Goal: Navigation & Orientation: Find specific page/section

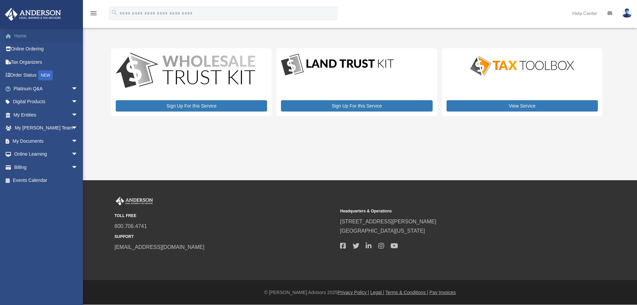
click at [20, 34] on link "Home" at bounding box center [46, 35] width 83 height 13
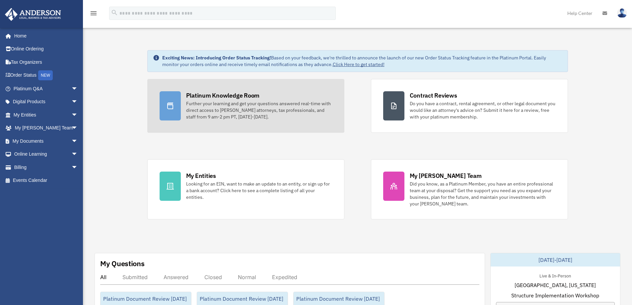
click at [252, 104] on div "Further your learning and get your questions answered real-time with direct acc…" at bounding box center [259, 110] width 146 height 20
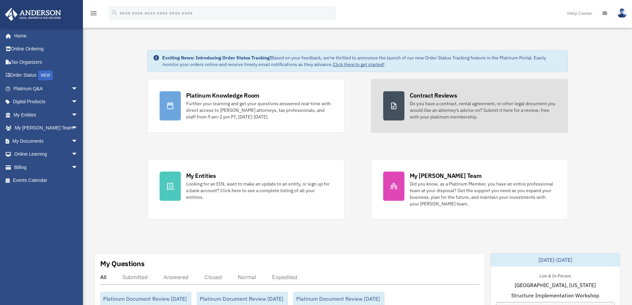
click at [497, 116] on div "Do you have a contract, rental agreement, or other legal document you would lik…" at bounding box center [483, 110] width 146 height 20
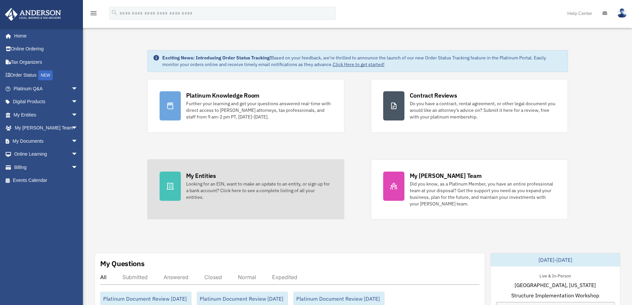
click at [233, 170] on link "My Entities Looking for an EIN, want to make an update to an entity, or sign up…" at bounding box center [245, 189] width 197 height 60
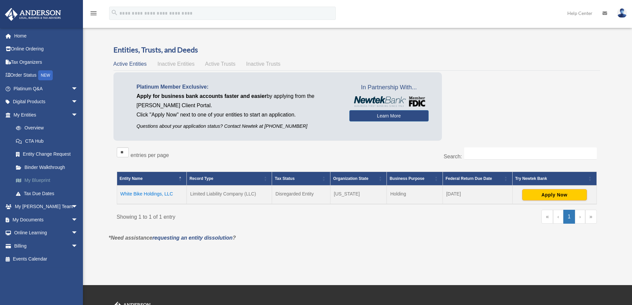
click at [36, 178] on link "My Blueprint" at bounding box center [48, 180] width 79 height 13
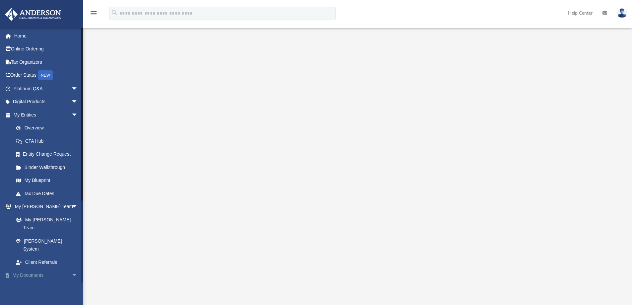
click at [71, 269] on span "arrow_drop_down" at bounding box center [77, 276] width 13 height 14
click at [71, 269] on span "arrow_drop_up" at bounding box center [77, 276] width 13 height 14
click at [71, 269] on span "arrow_drop_down" at bounding box center [77, 276] width 13 height 14
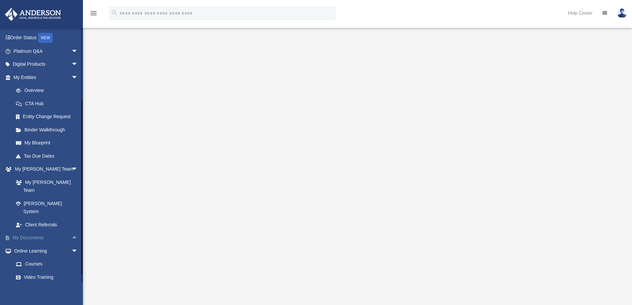
scroll to position [63, 0]
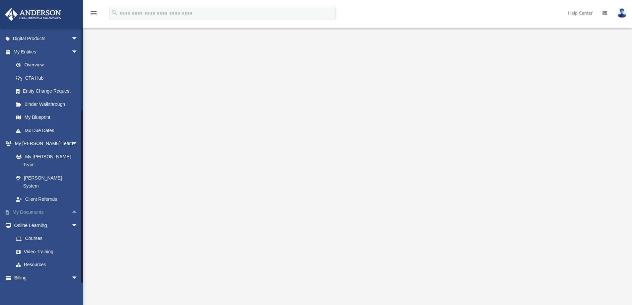
click at [71, 206] on span "arrow_drop_up" at bounding box center [77, 213] width 13 height 14
click at [45, 245] on link "Forms Library" at bounding box center [48, 251] width 79 height 13
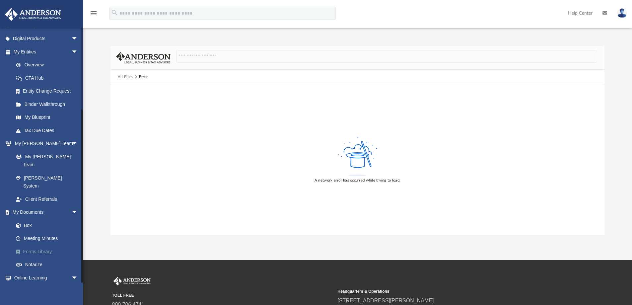
click at [45, 245] on link "Forms Library" at bounding box center [48, 251] width 79 height 13
click at [43, 245] on link "Forms Library" at bounding box center [48, 251] width 79 height 13
click at [38, 258] on link "Notarize" at bounding box center [48, 264] width 79 height 13
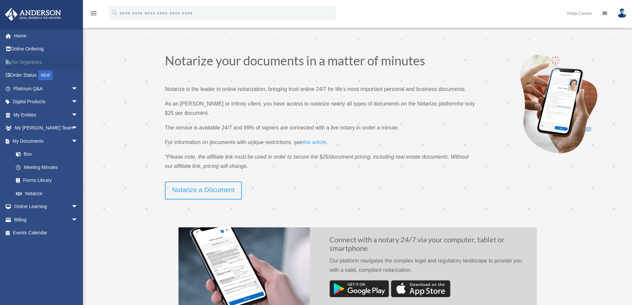
click at [45, 59] on link "Tax Organizers" at bounding box center [46, 61] width 83 height 13
click at [71, 140] on span "arrow_drop_down" at bounding box center [77, 141] width 13 height 14
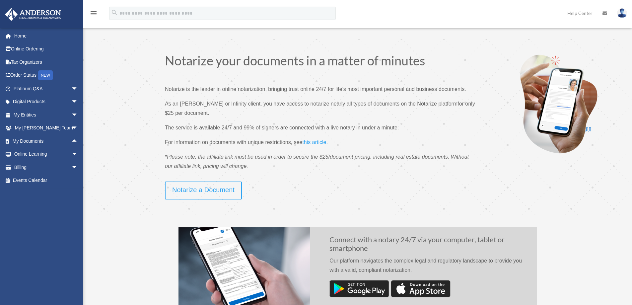
click at [619, 12] on img at bounding box center [622, 13] width 10 height 10
click at [506, 58] on link "Logout" at bounding box center [522, 58] width 66 height 14
